Goal: Information Seeking & Learning: Learn about a topic

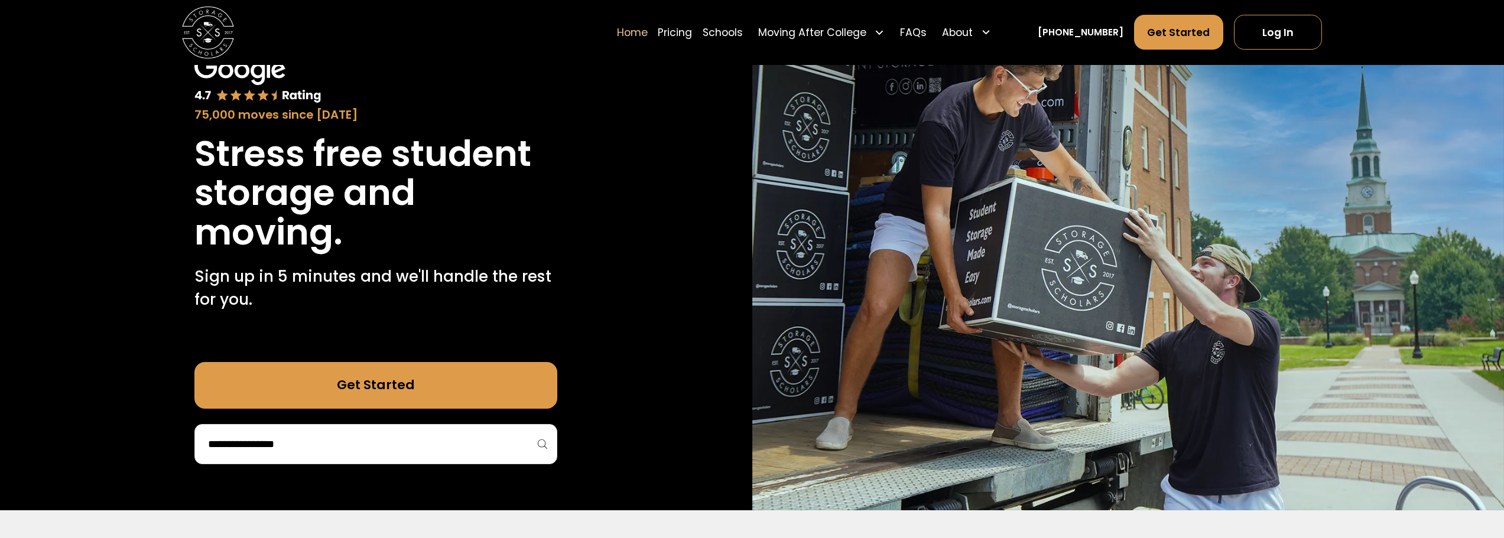
scroll to position [118, 0]
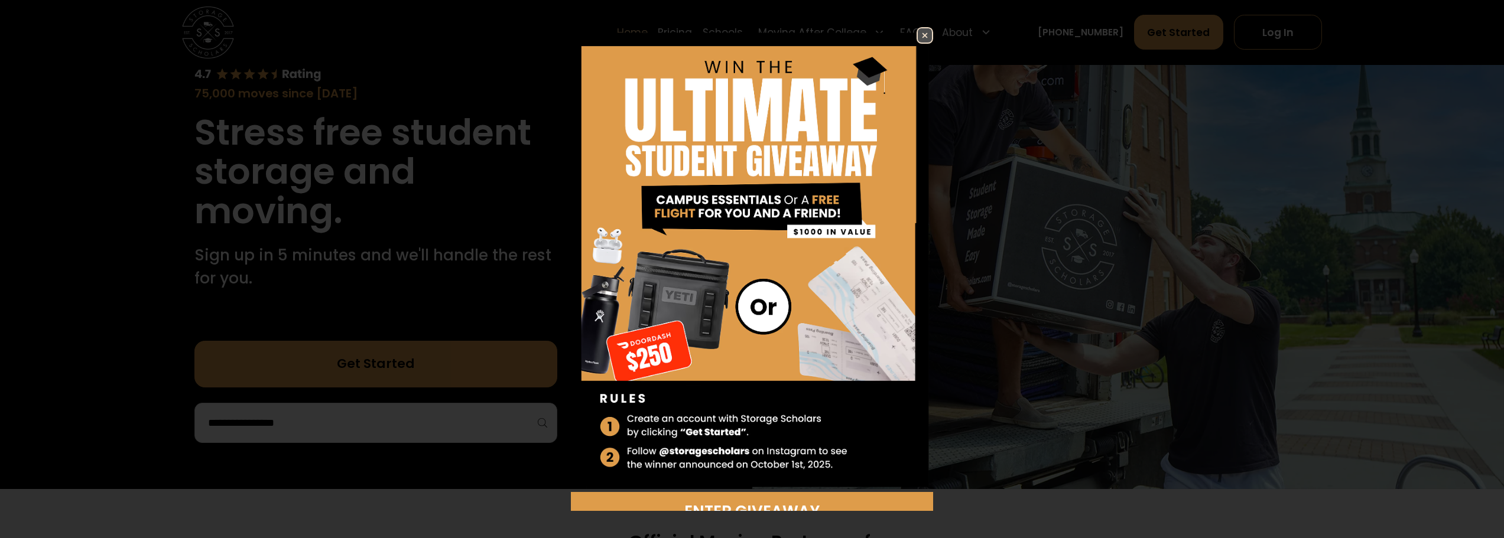
click at [918, 33] on img at bounding box center [925, 35] width 14 height 14
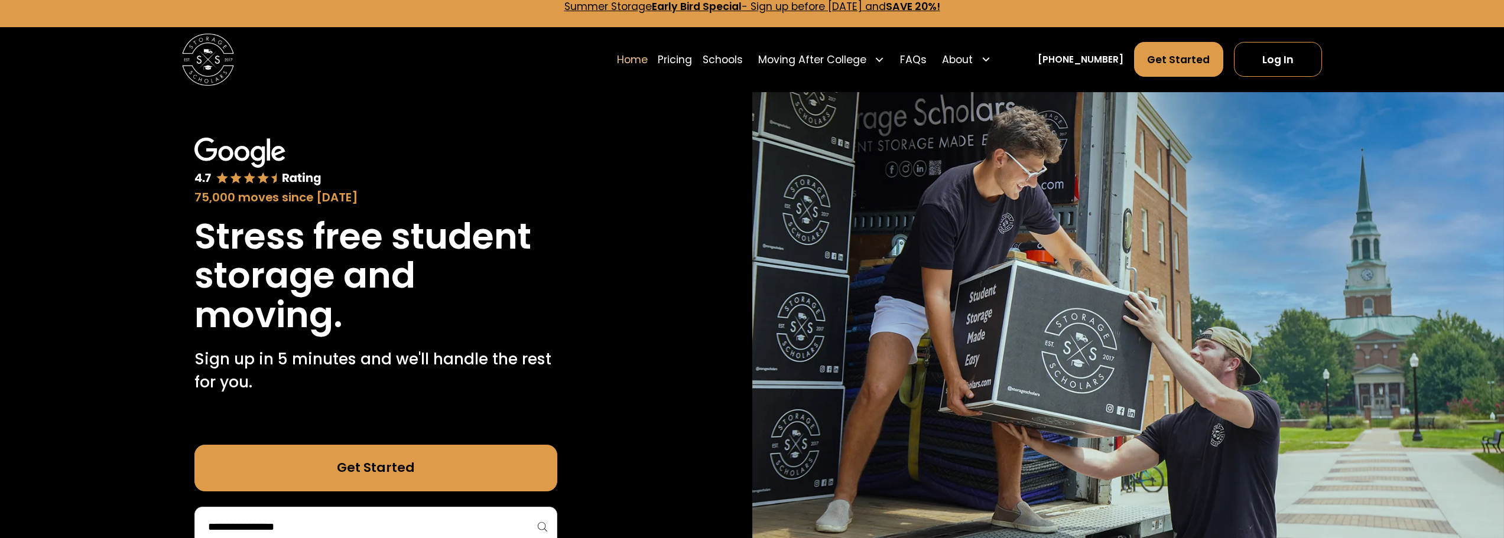
scroll to position [0, 0]
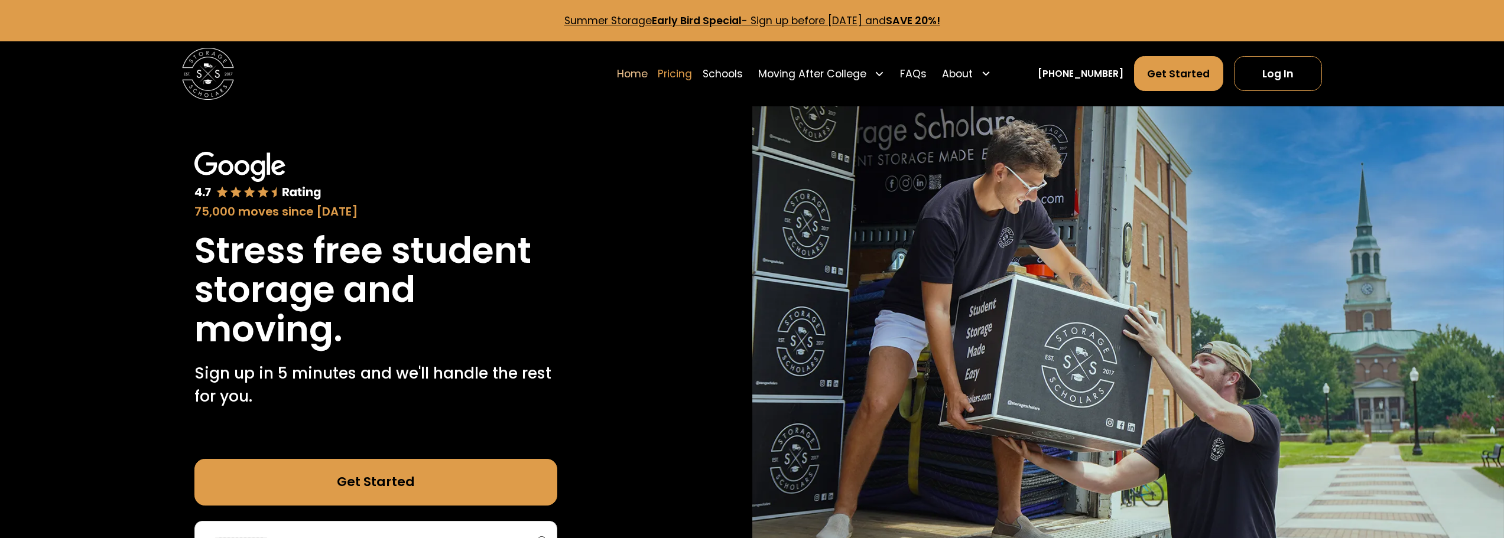
click at [692, 76] on link "Pricing" at bounding box center [675, 74] width 34 height 36
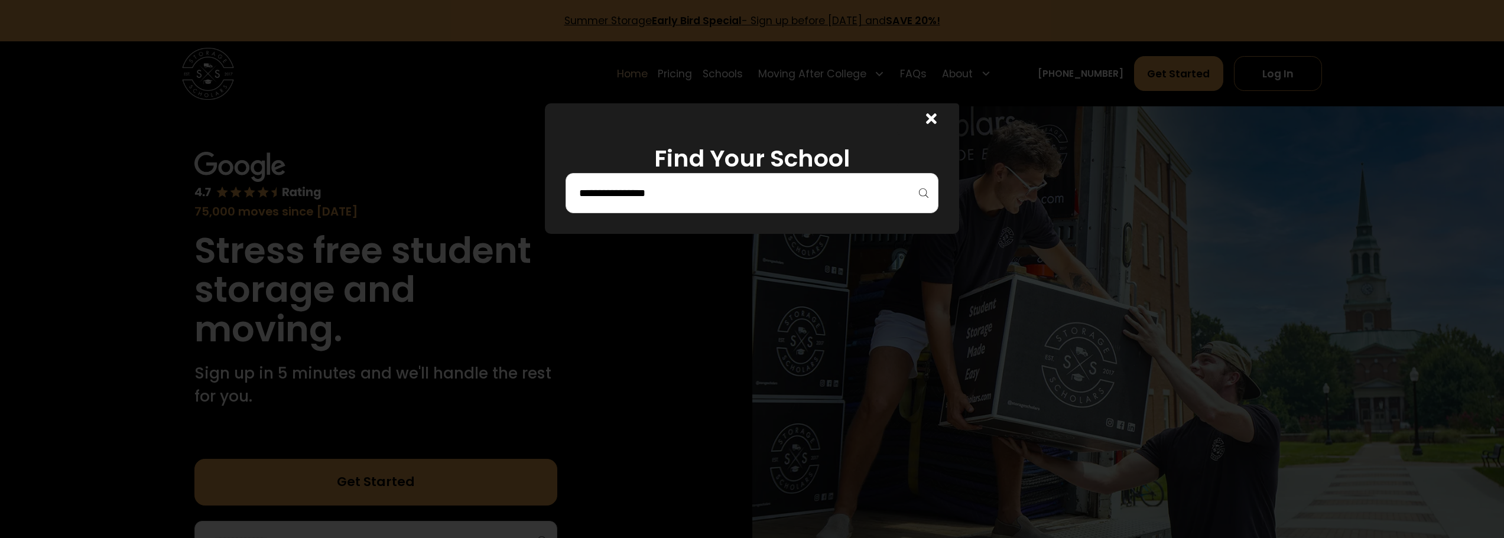
click at [760, 206] on div at bounding box center [752, 193] width 373 height 40
click at [760, 194] on input "search" at bounding box center [752, 193] width 348 height 20
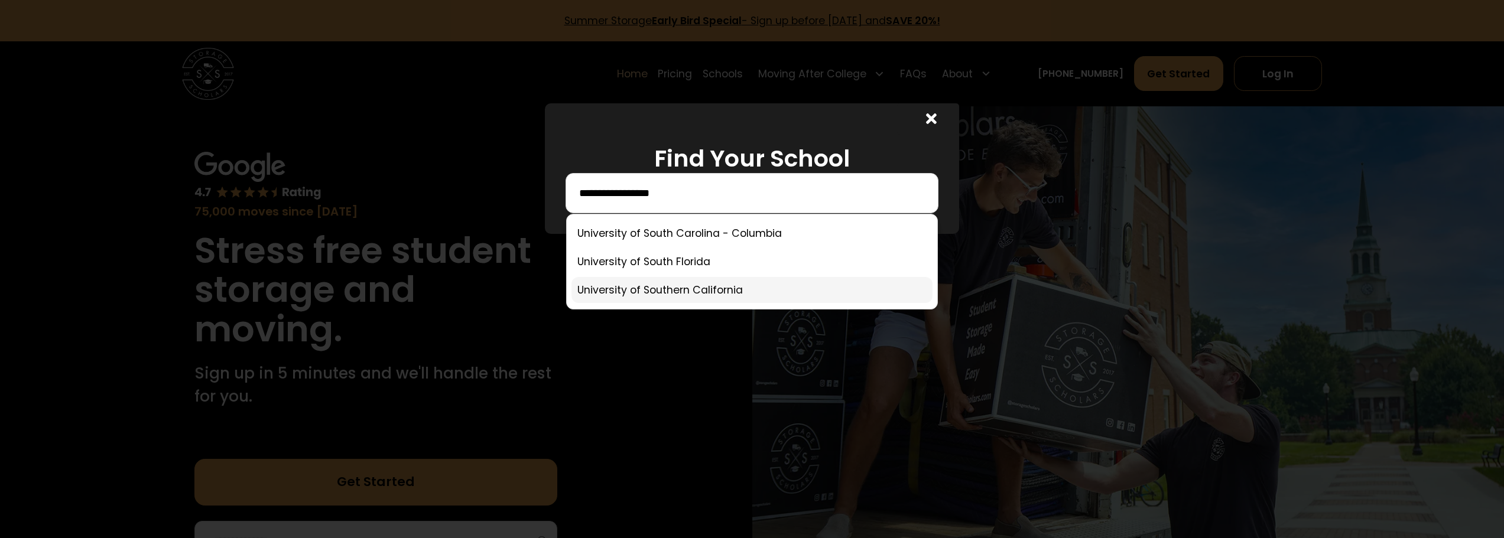
type input "**********"
click at [723, 296] on link at bounding box center [752, 290] width 361 height 26
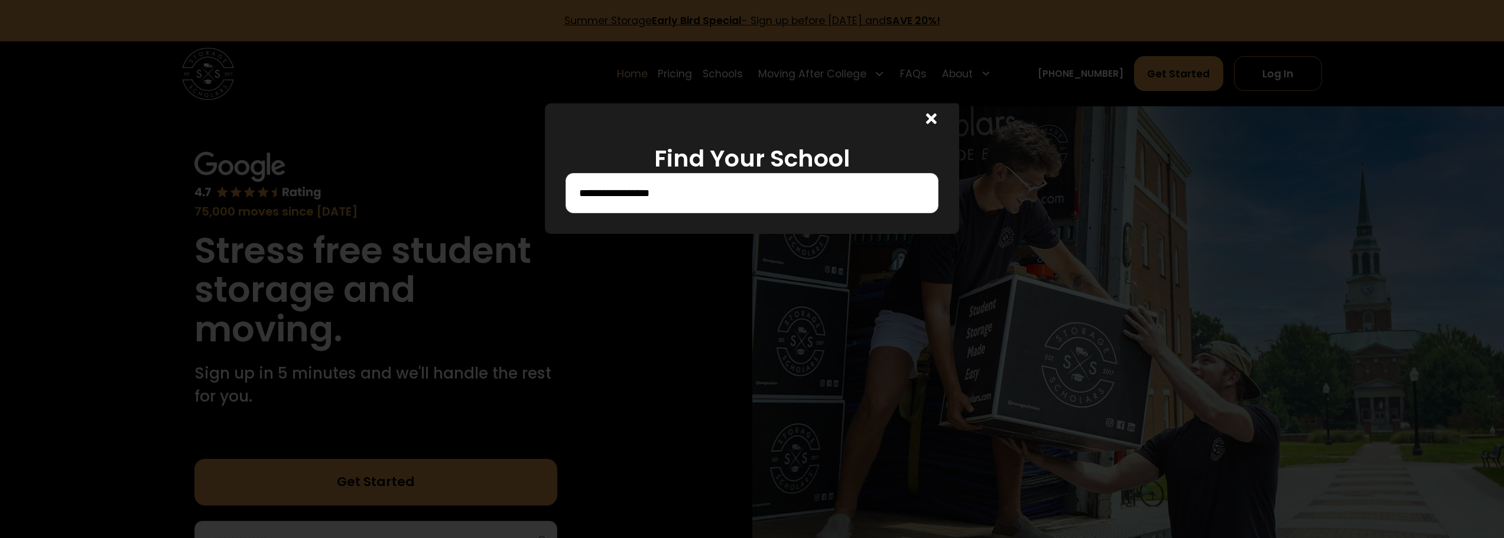
click at [703, 196] on input "**********" at bounding box center [752, 193] width 348 height 20
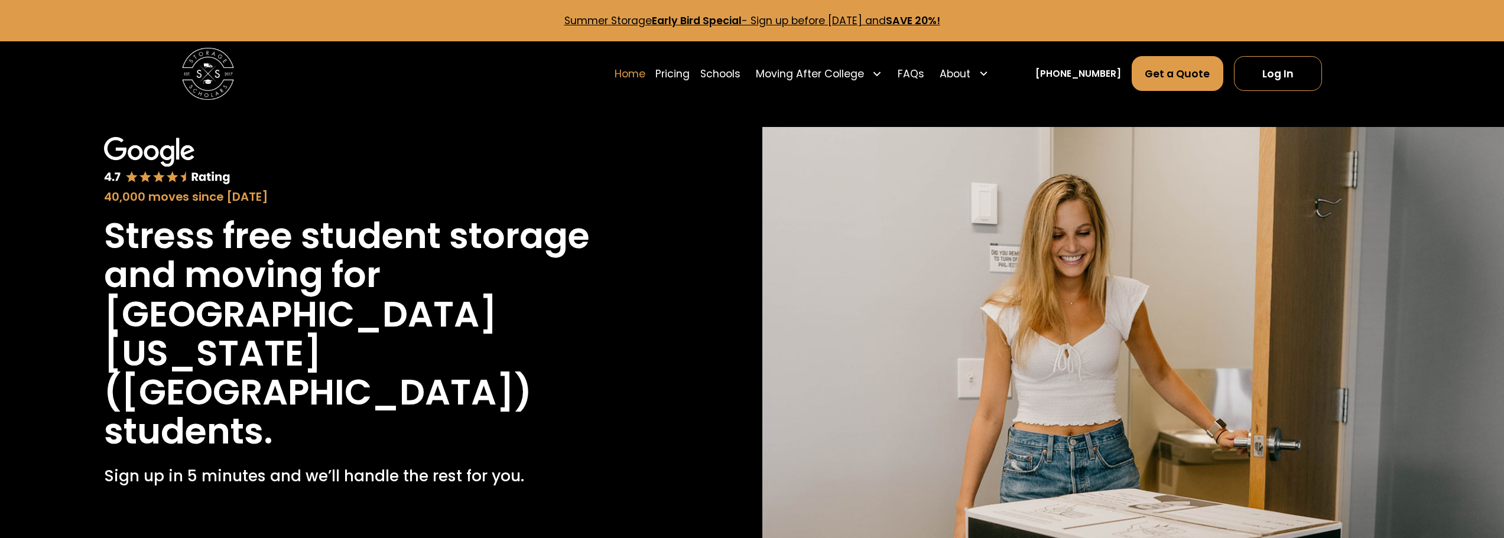
click at [645, 80] on link "Home" at bounding box center [630, 74] width 31 height 36
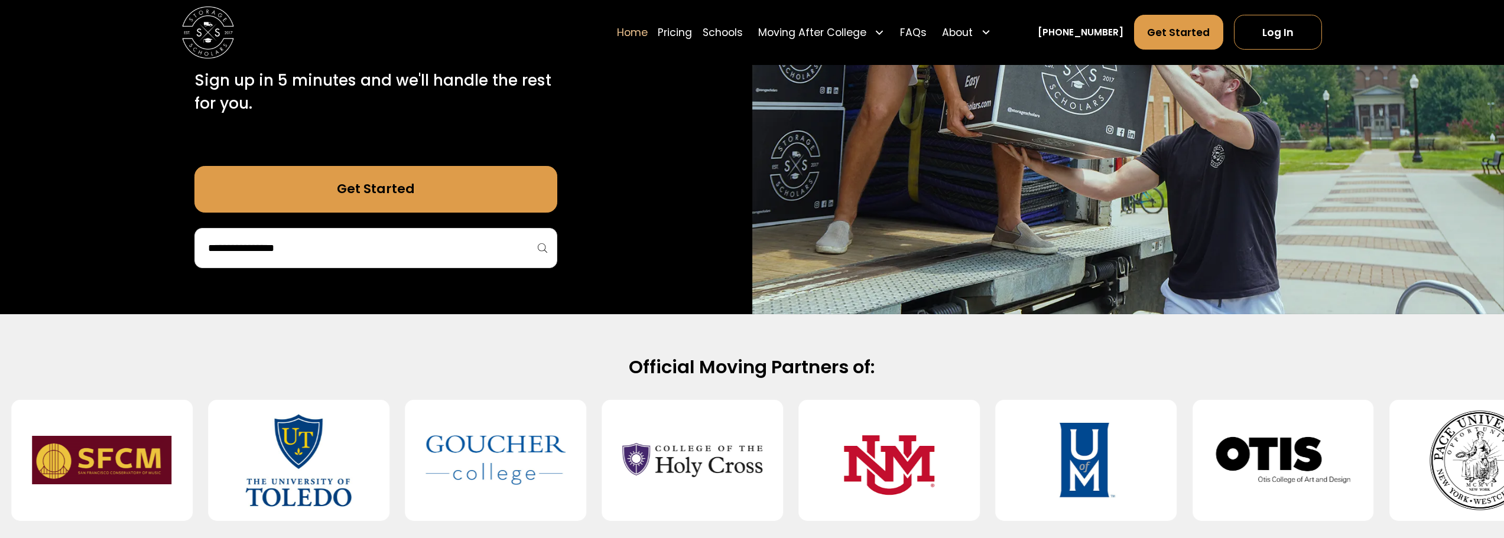
scroll to position [355, 0]
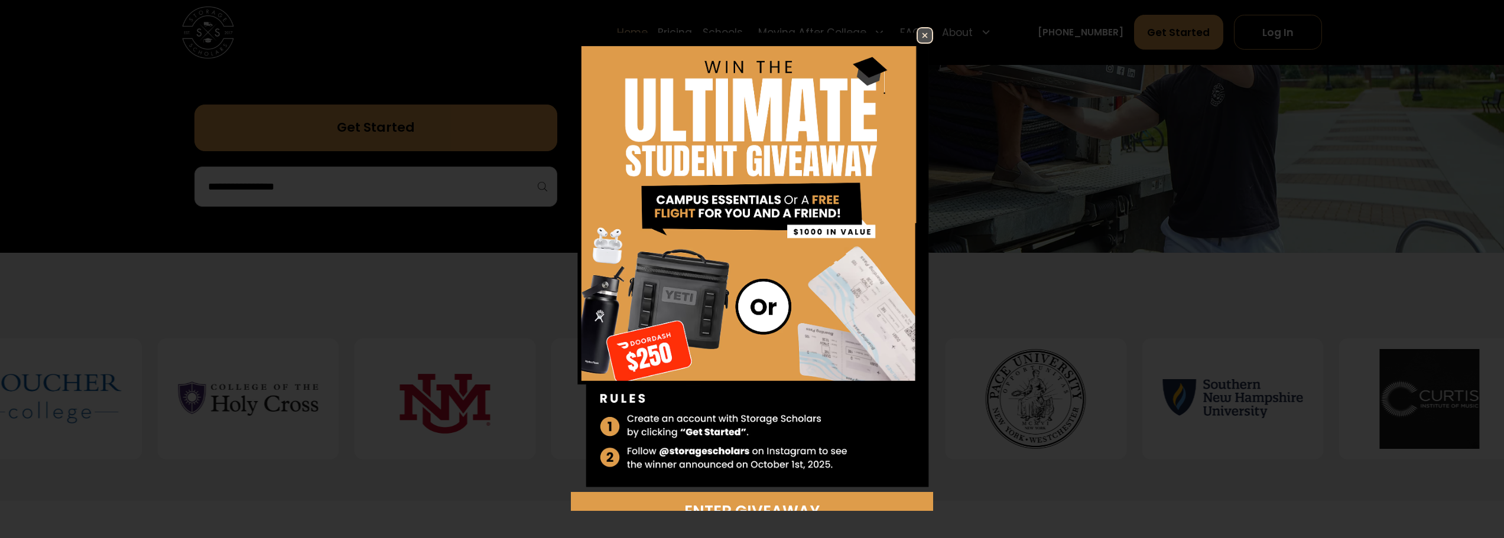
click at [918, 37] on img at bounding box center [925, 35] width 14 height 14
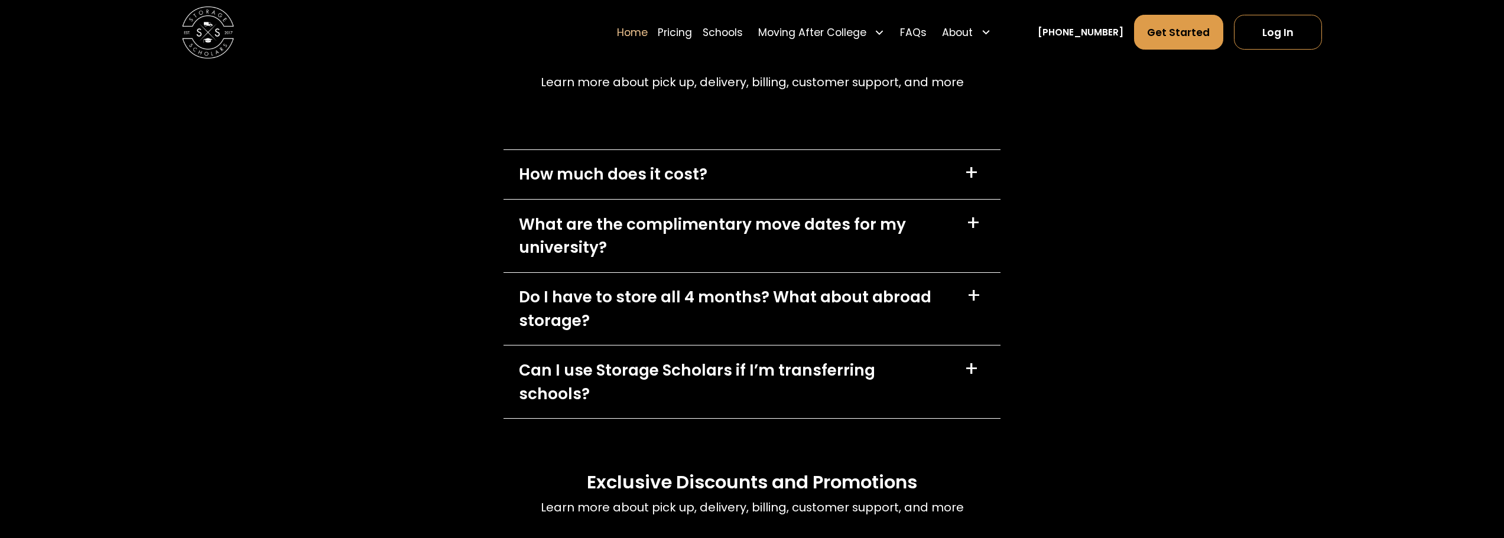
scroll to position [3842, 0]
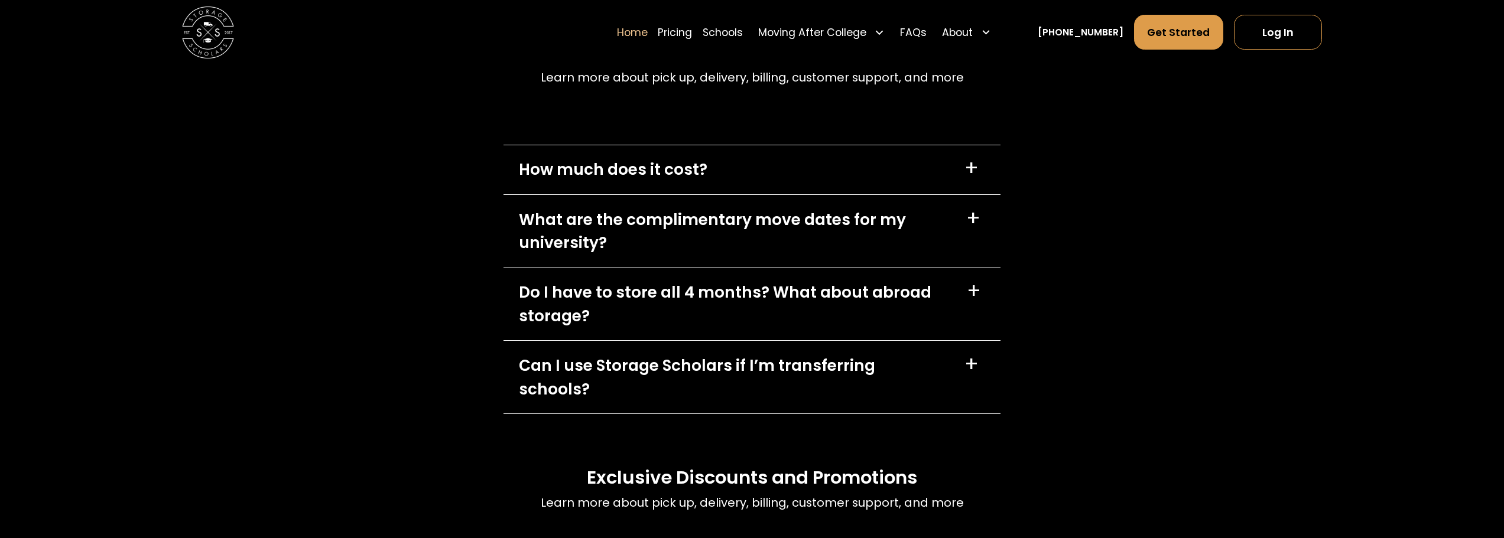
click at [721, 183] on div "How much does it cost? +" at bounding box center [753, 169] width 498 height 49
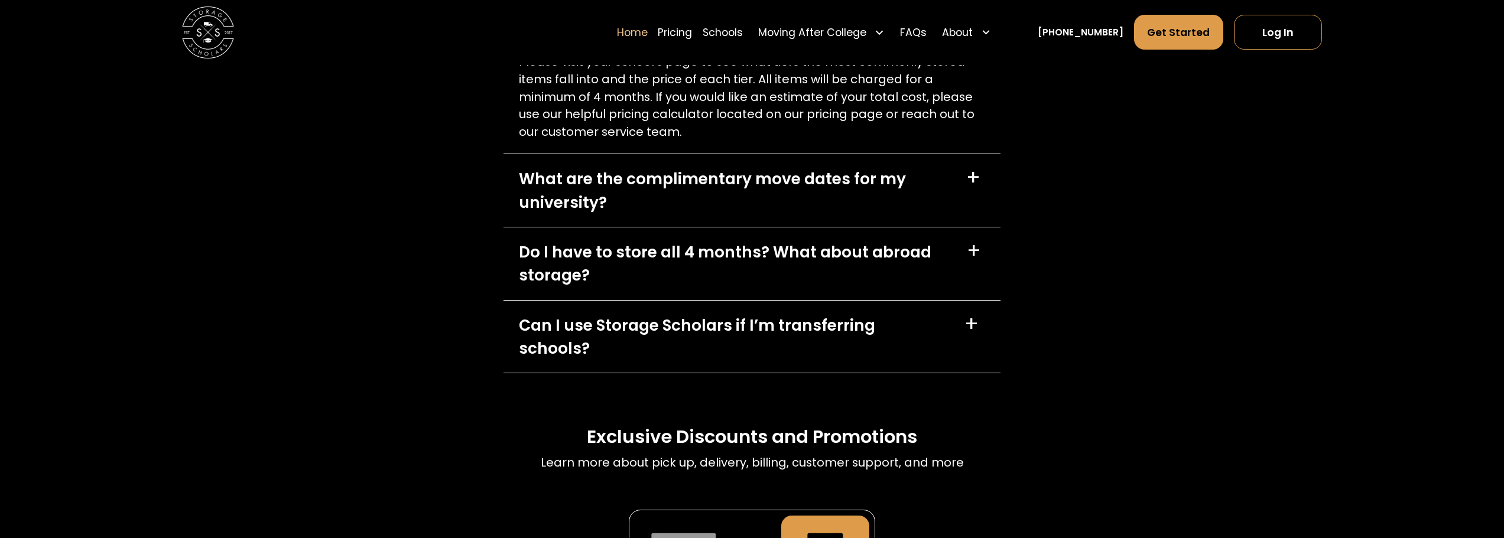
scroll to position [3960, 0]
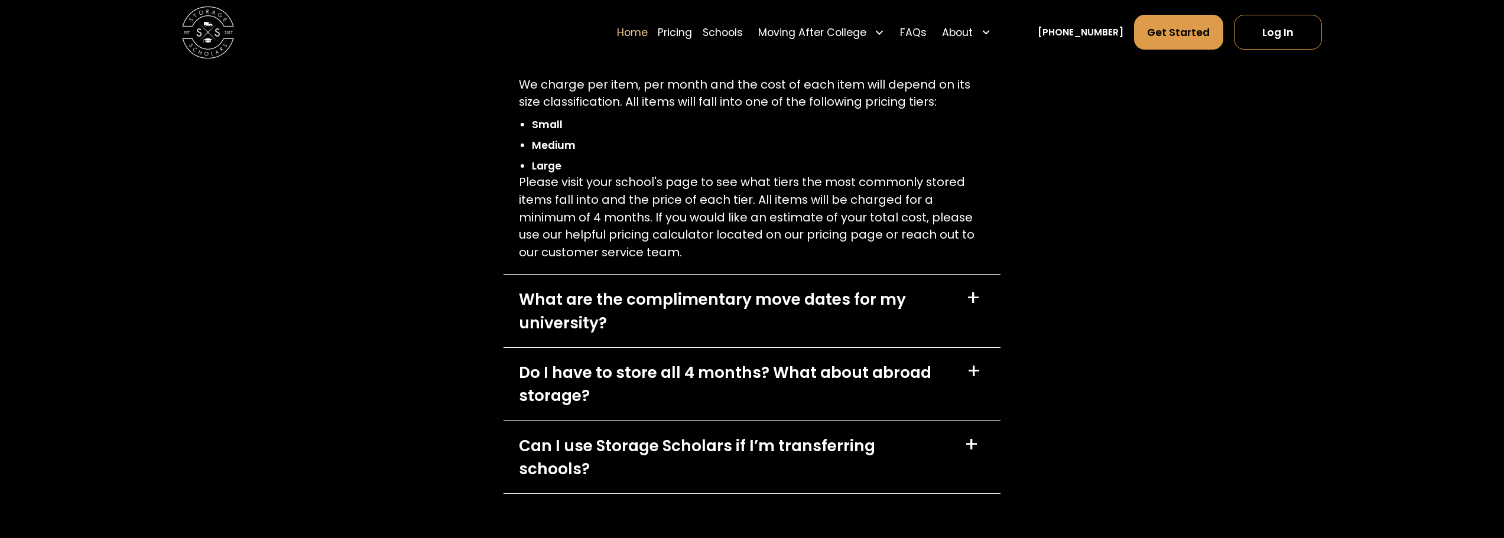
click at [734, 297] on div "What are the complimentary move dates for my university?" at bounding box center [735, 311] width 432 height 47
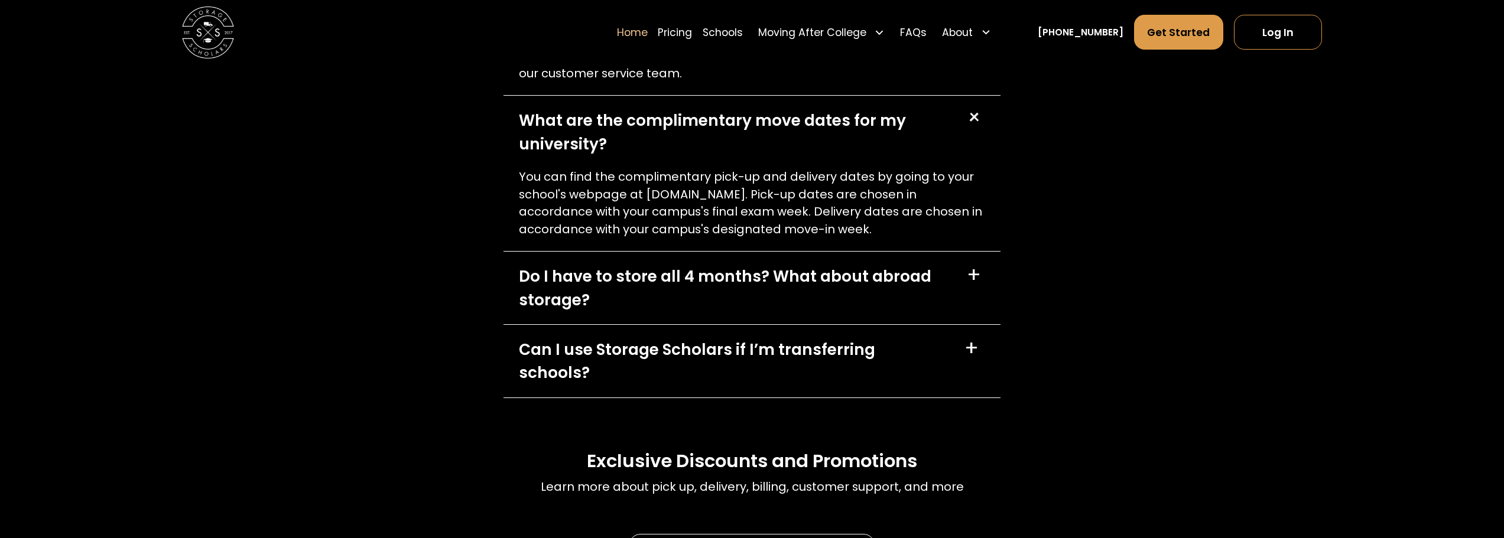
scroll to position [4315, 0]
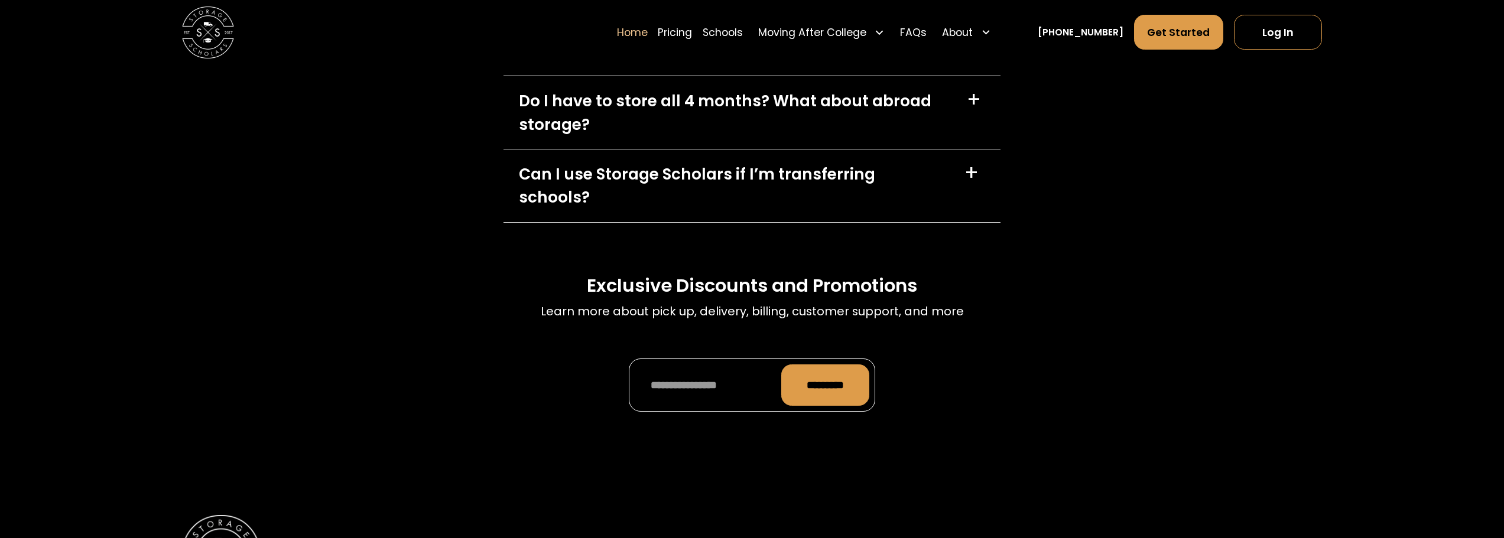
click at [979, 99] on div "+" at bounding box center [974, 99] width 14 height 21
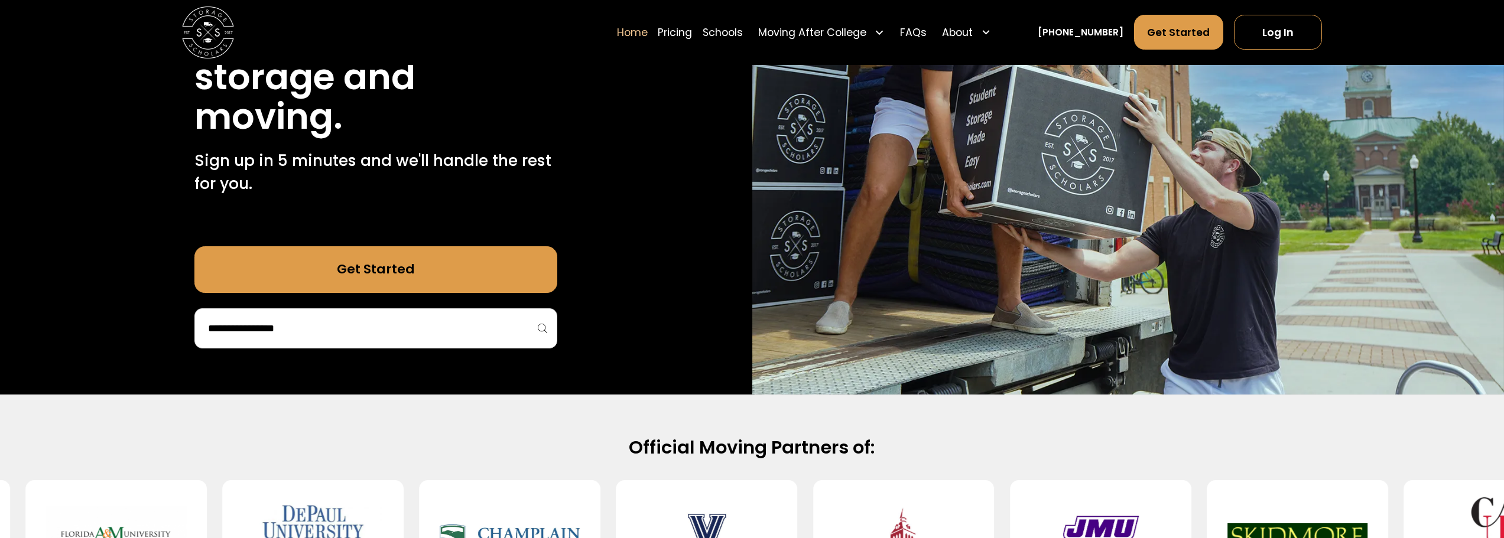
scroll to position [0, 0]
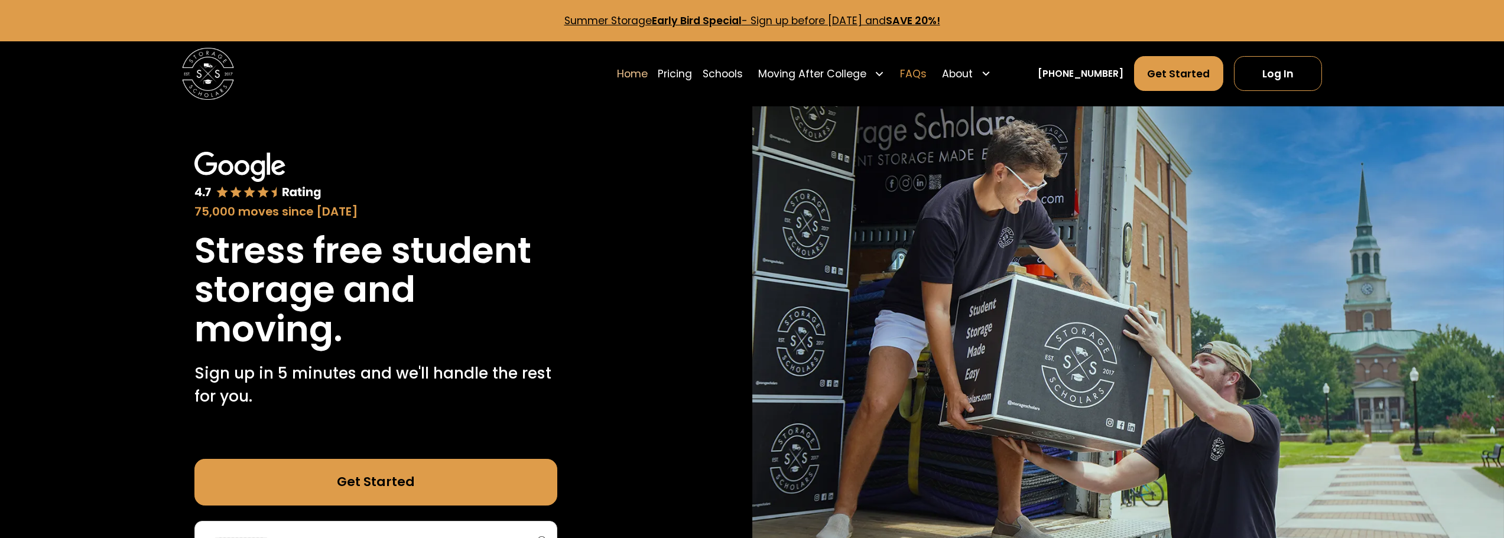
click at [927, 75] on link "FAQs" at bounding box center [913, 74] width 27 height 36
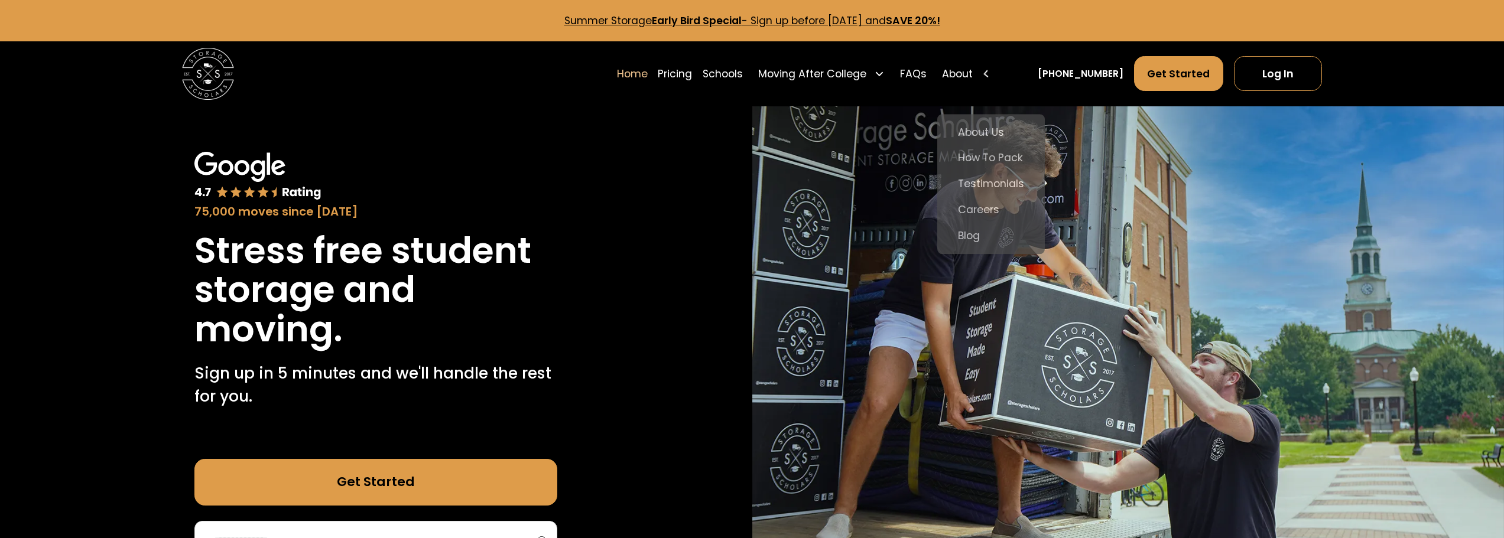
click at [997, 66] on div "About" at bounding box center [966, 74] width 59 height 36
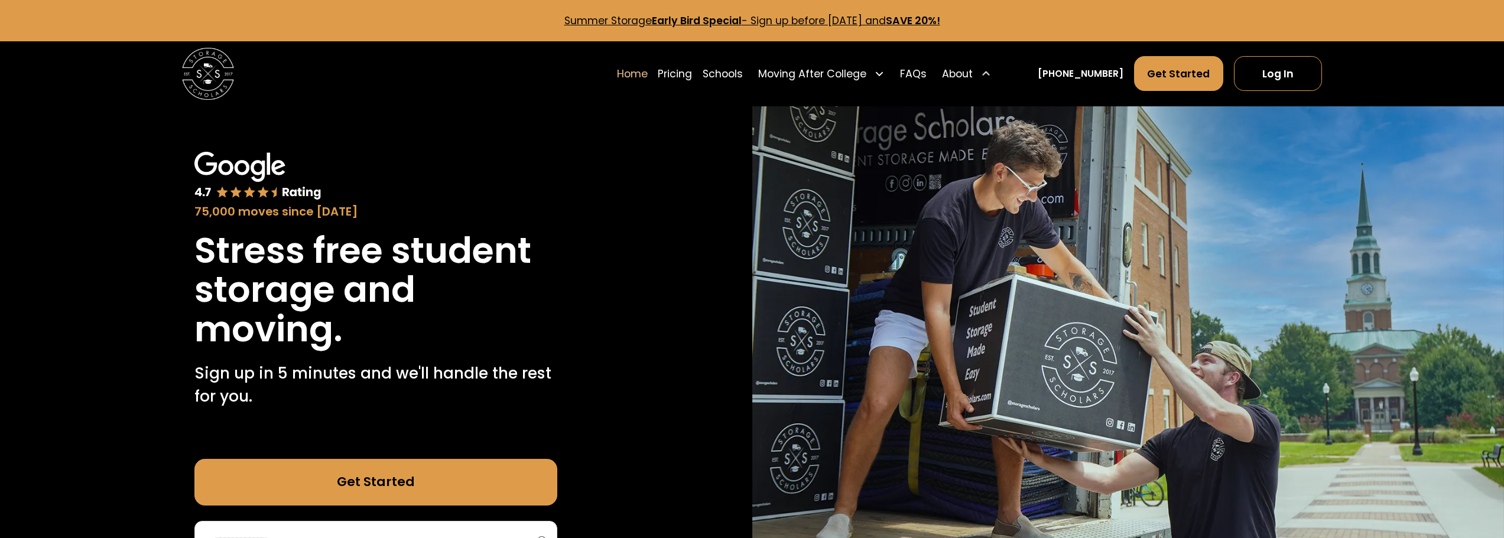
click at [989, 74] on icon at bounding box center [985, 74] width 7 height 4
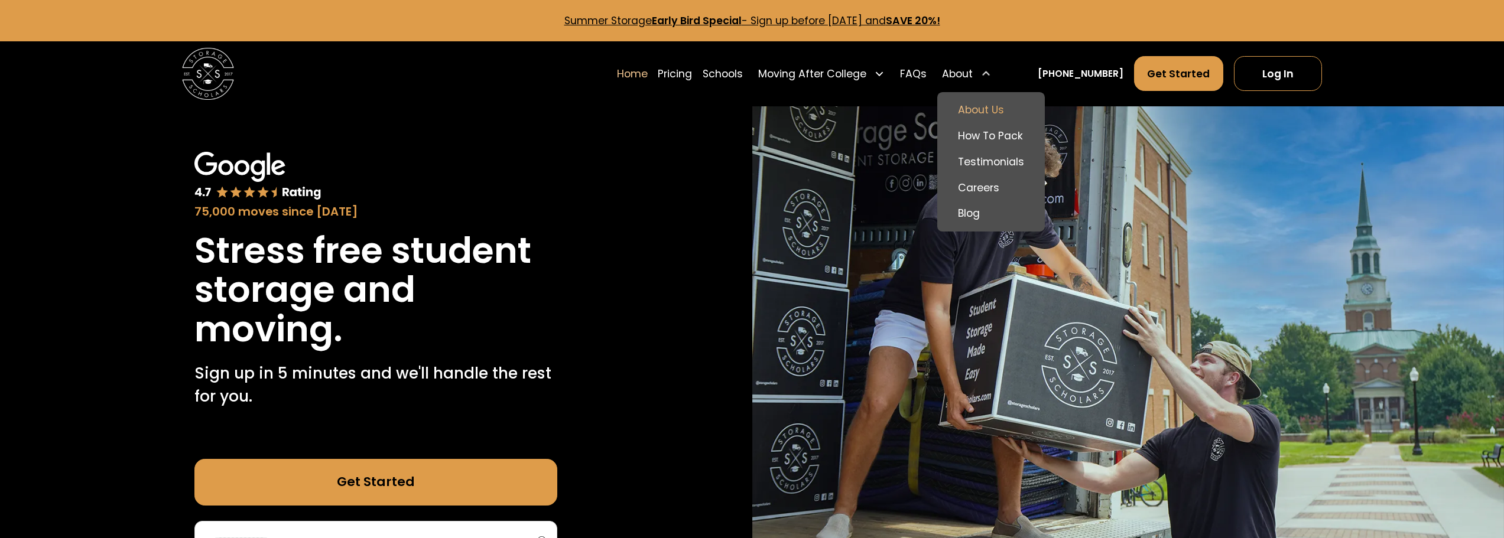
click at [997, 113] on link "About Us" at bounding box center [991, 110] width 98 height 26
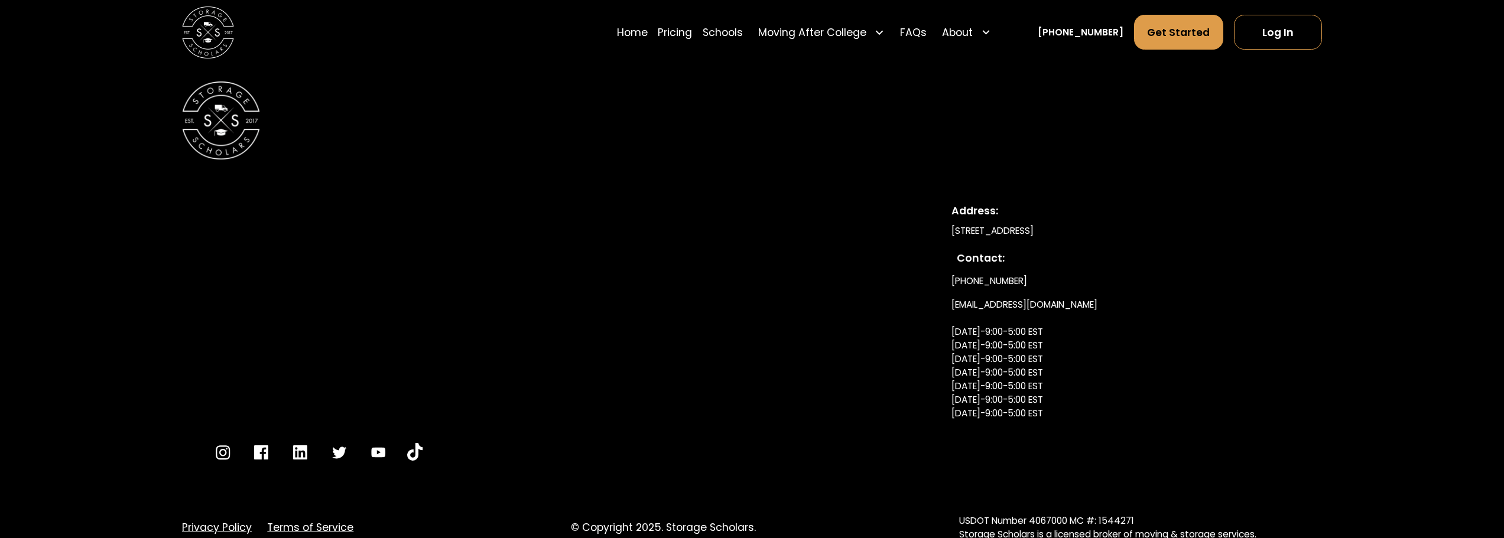
scroll to position [7026, 0]
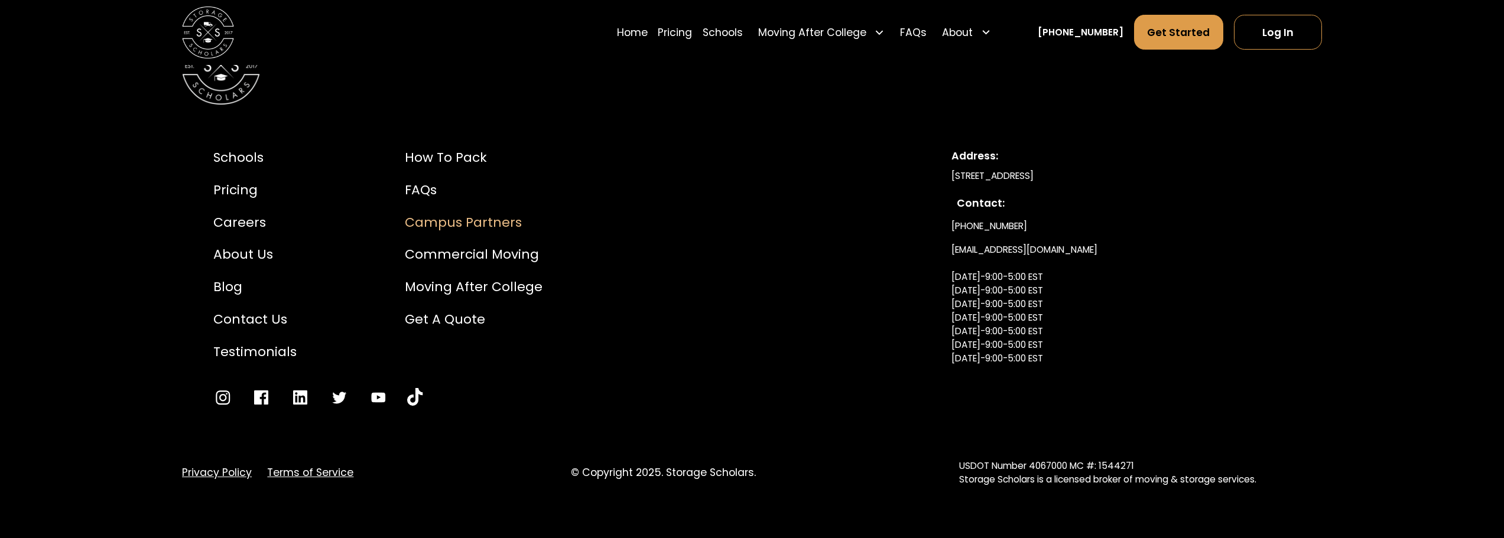
click at [443, 226] on div "Campus Partners" at bounding box center [474, 223] width 138 height 20
